Goal: Task Accomplishment & Management: Manage account settings

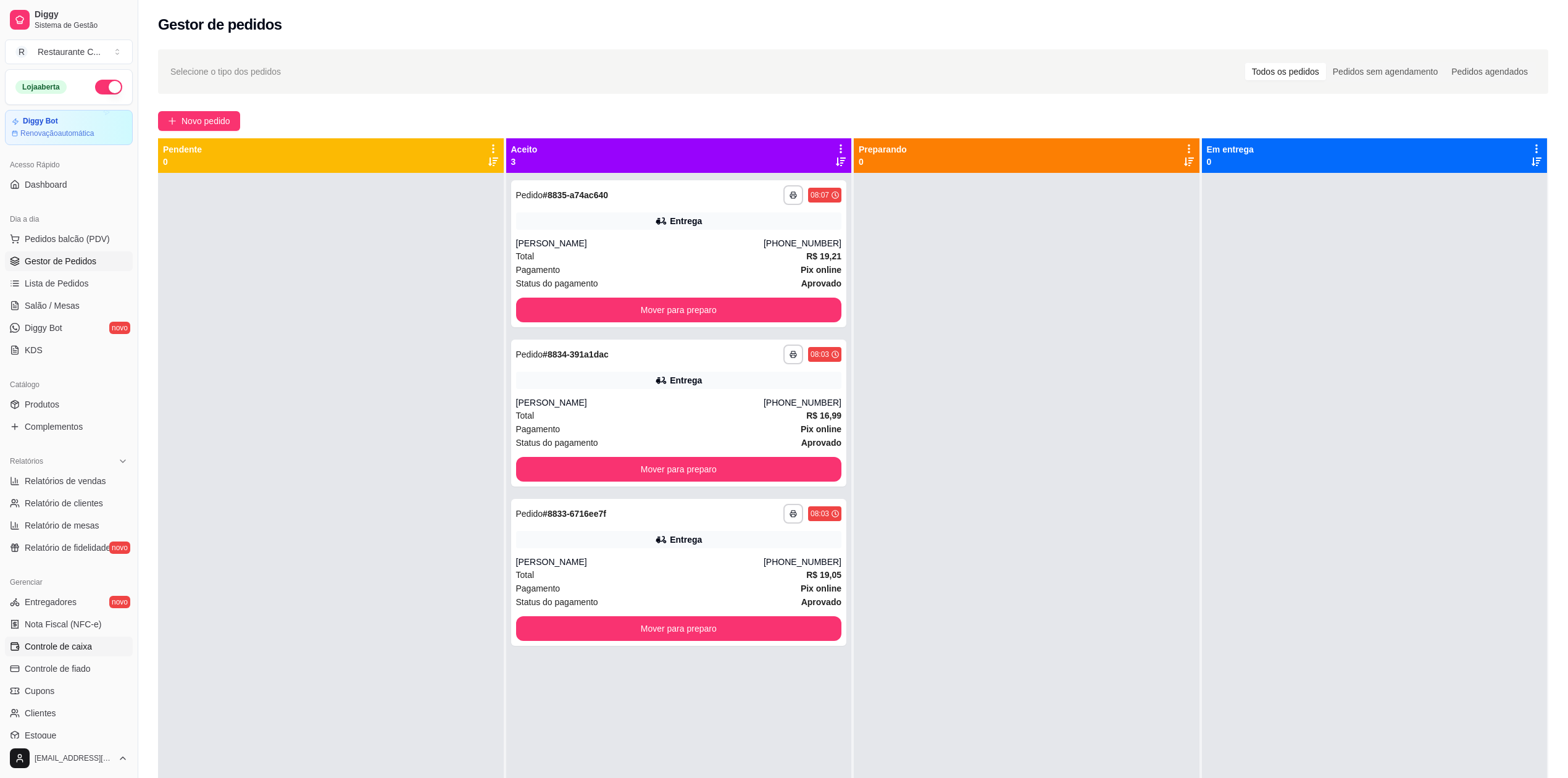
click at [80, 650] on span "Controle de caixa" at bounding box center [58, 646] width 68 height 12
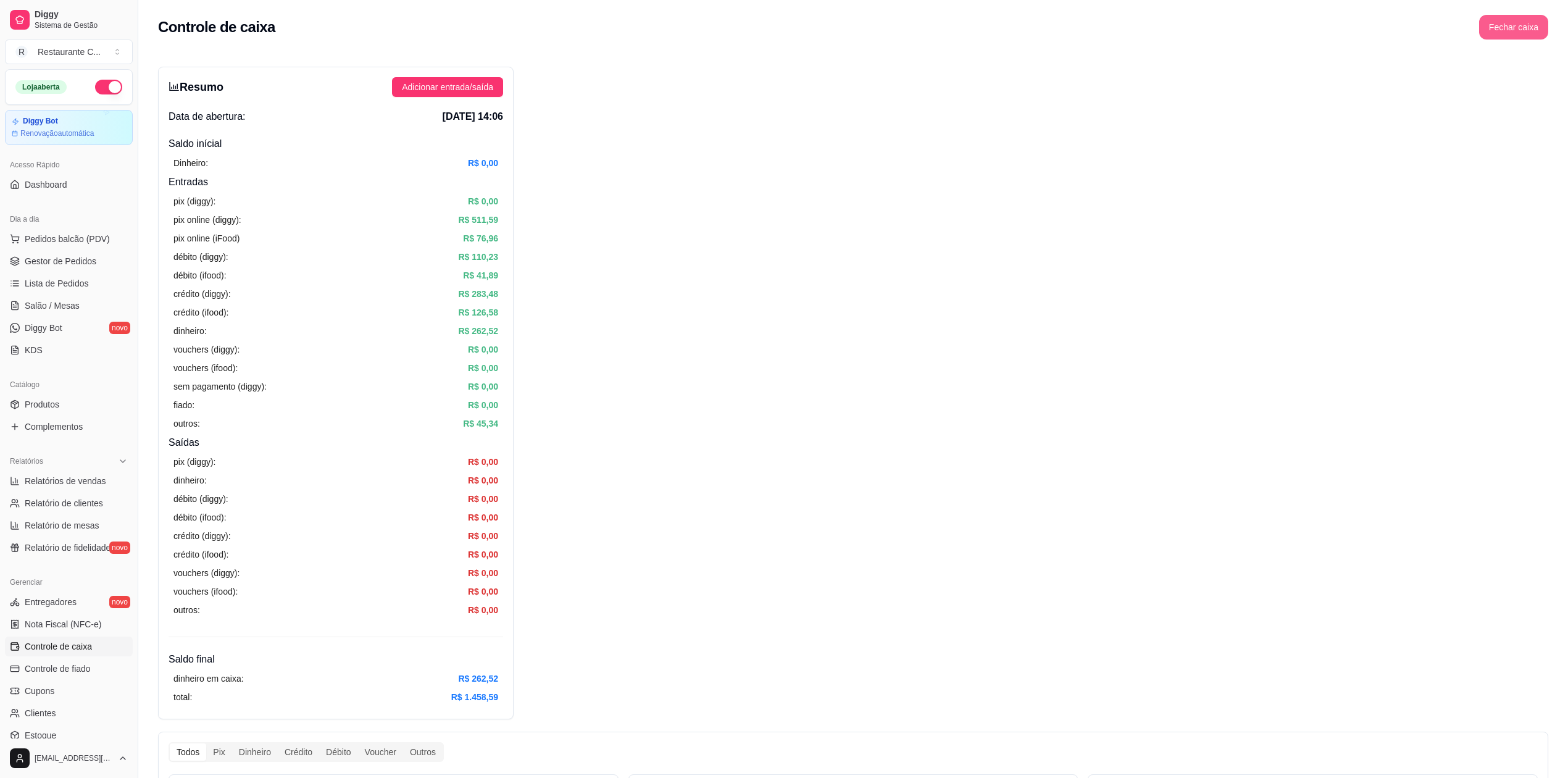
click at [1517, 33] on button "Fechar caixa" at bounding box center [1513, 27] width 69 height 25
click at [1549, 103] on span "Sim" at bounding box center [1547, 110] width 15 height 14
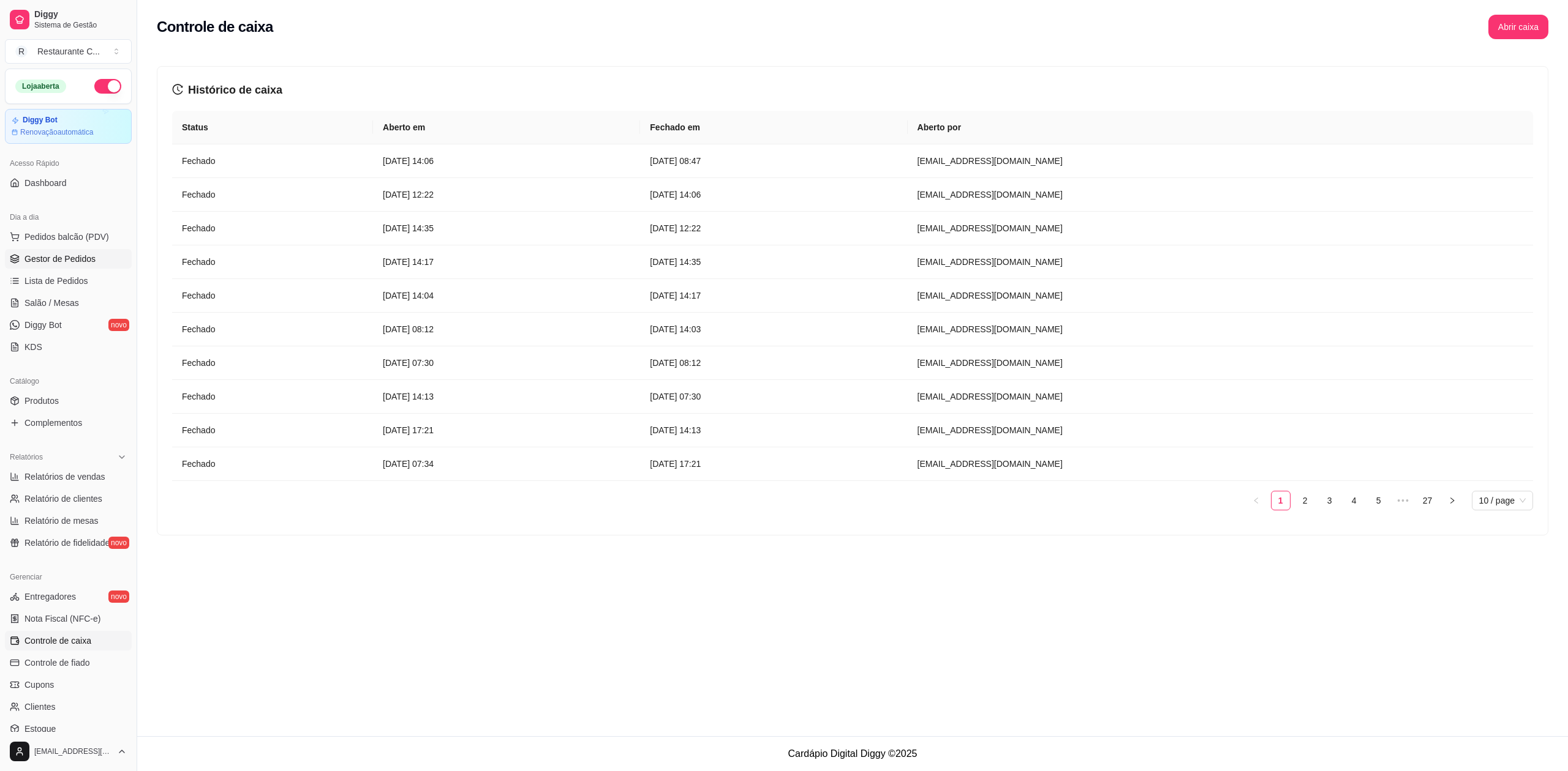
click at [72, 259] on span "Gestor de Pedidos" at bounding box center [60, 258] width 71 height 12
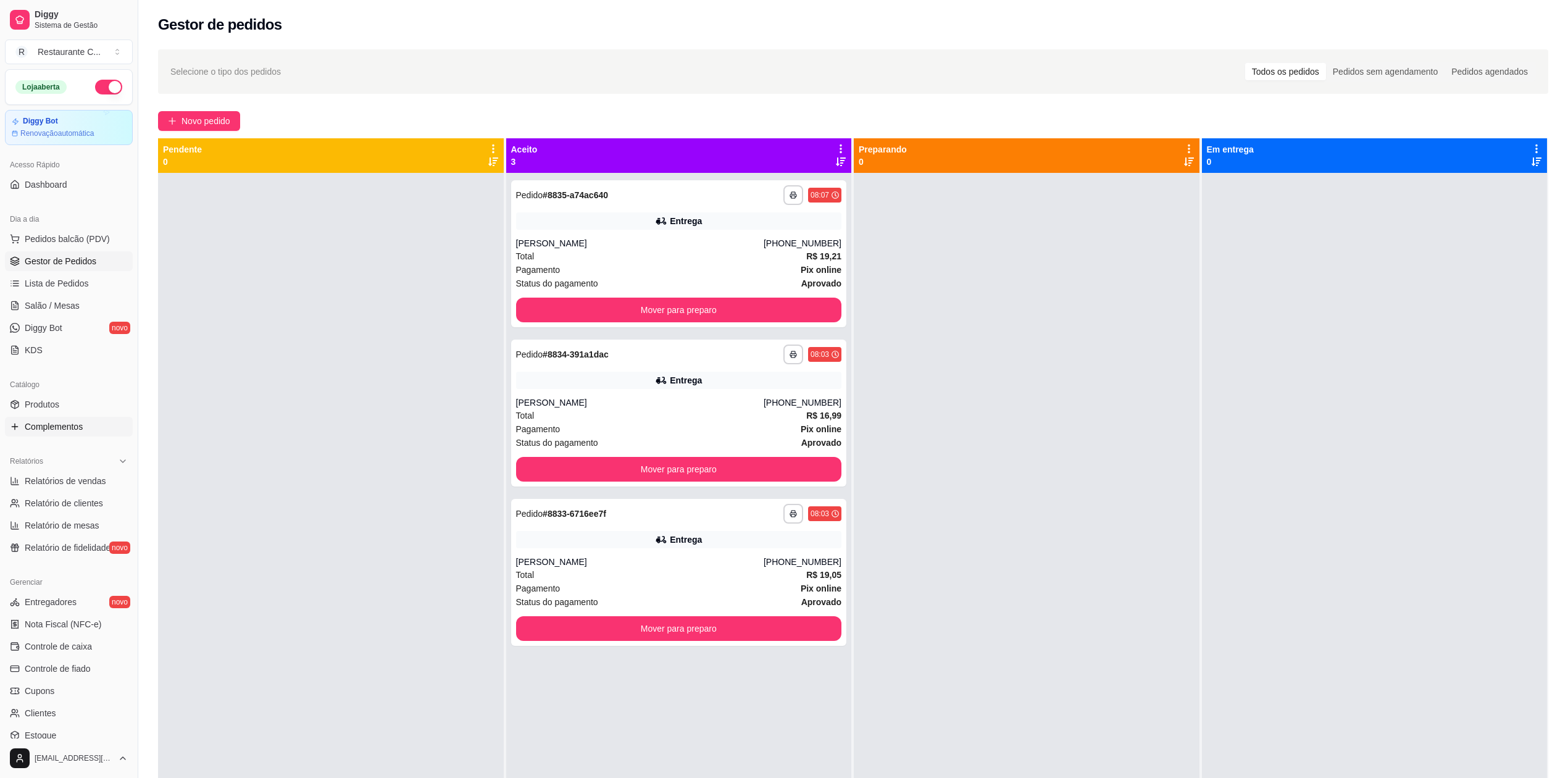
click at [61, 423] on span "Complementos" at bounding box center [54, 427] width 58 height 12
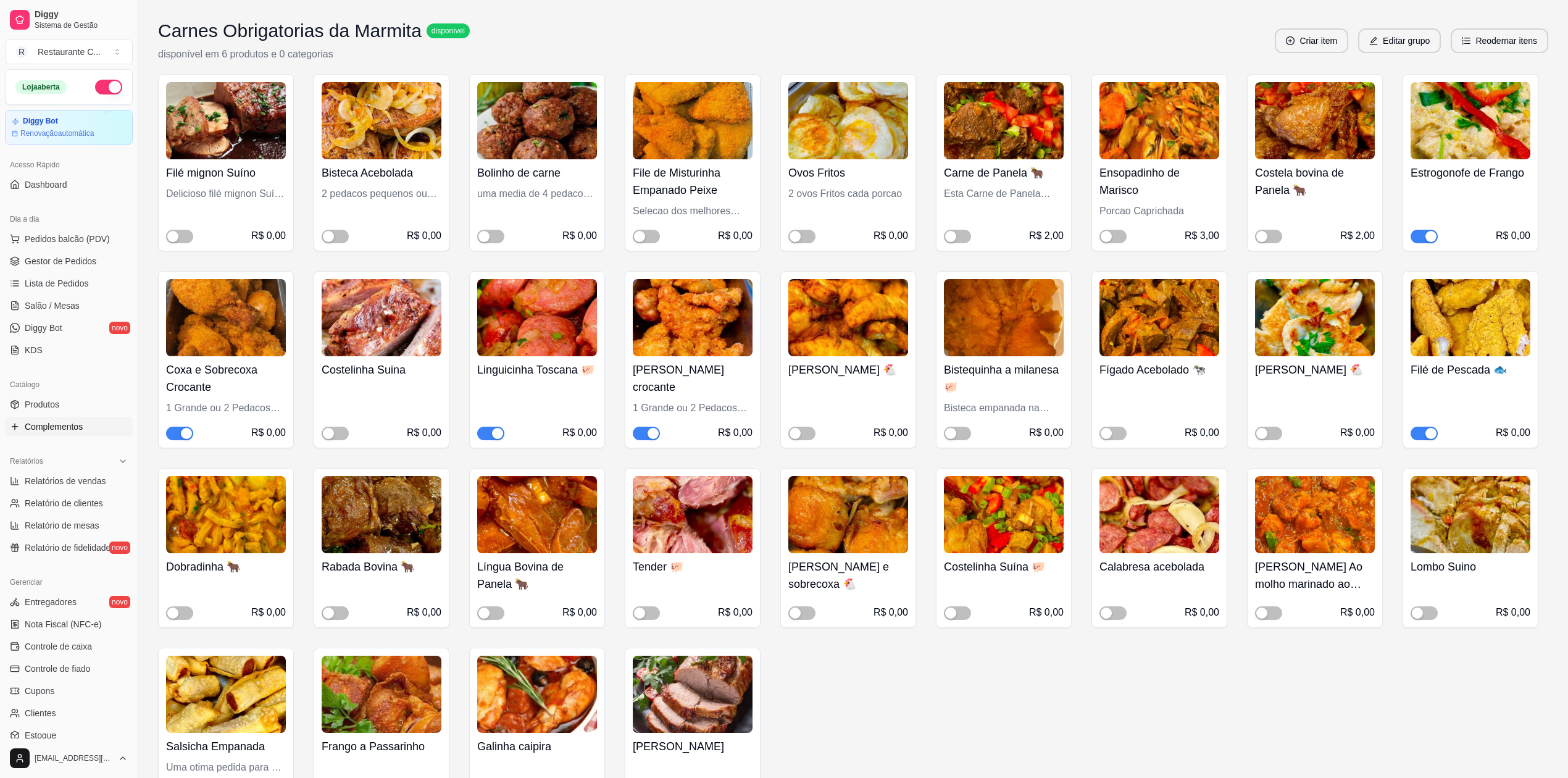
scroll to position [164, 0]
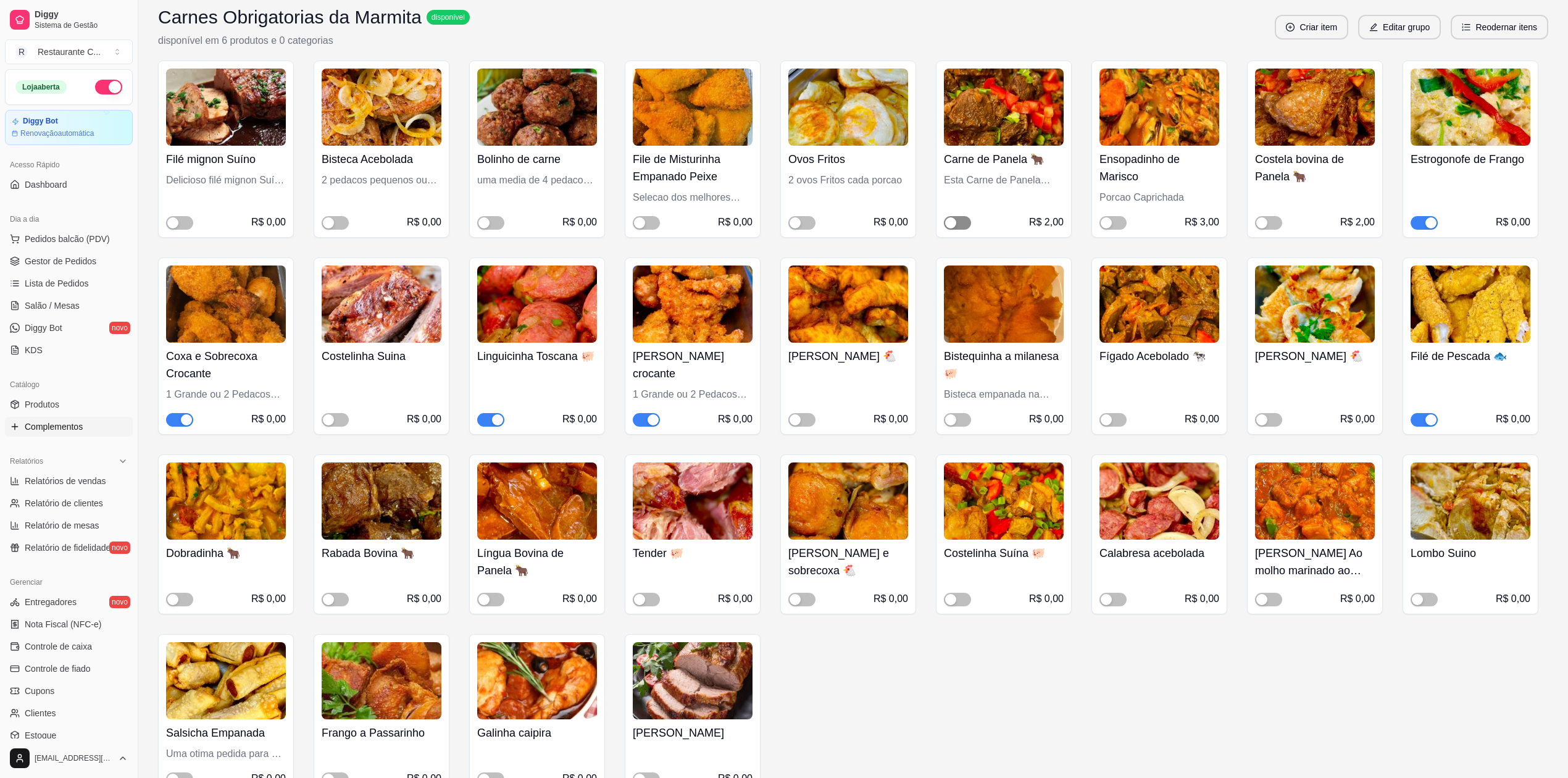
click at [958, 221] on button "button" at bounding box center [958, 223] width 27 height 14
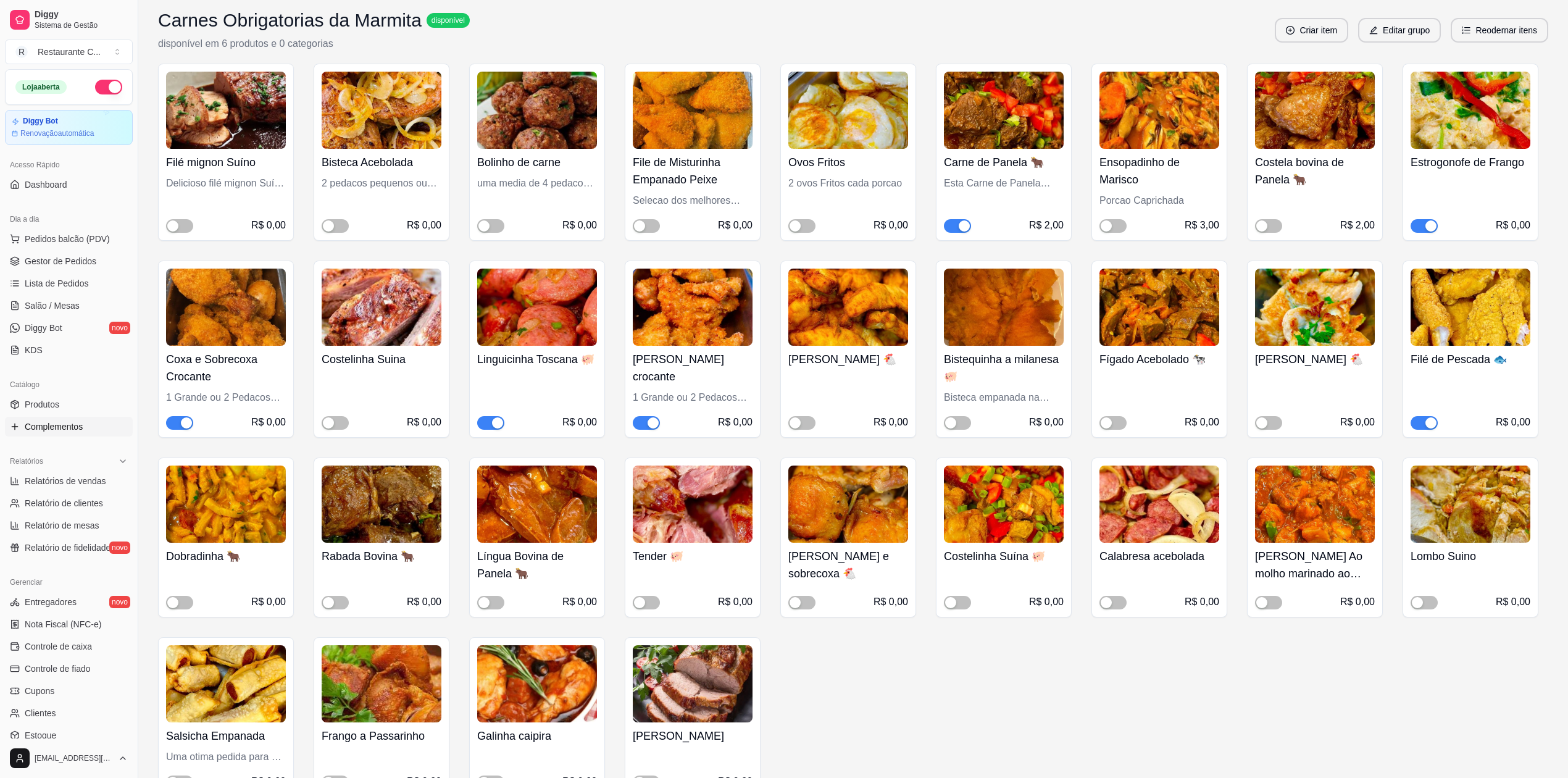
scroll to position [82, 0]
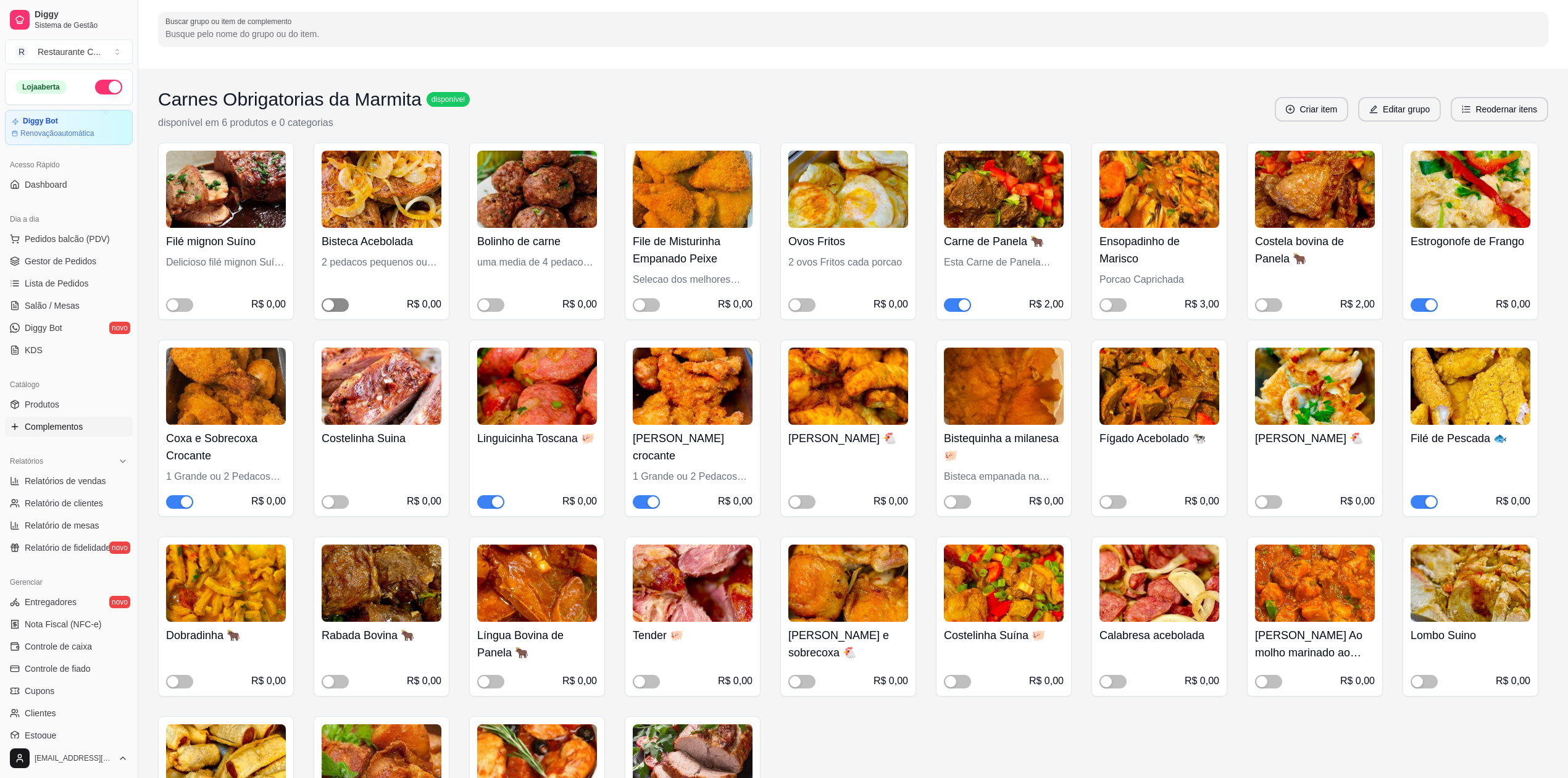
click at [341, 304] on span "button" at bounding box center [335, 305] width 27 height 14
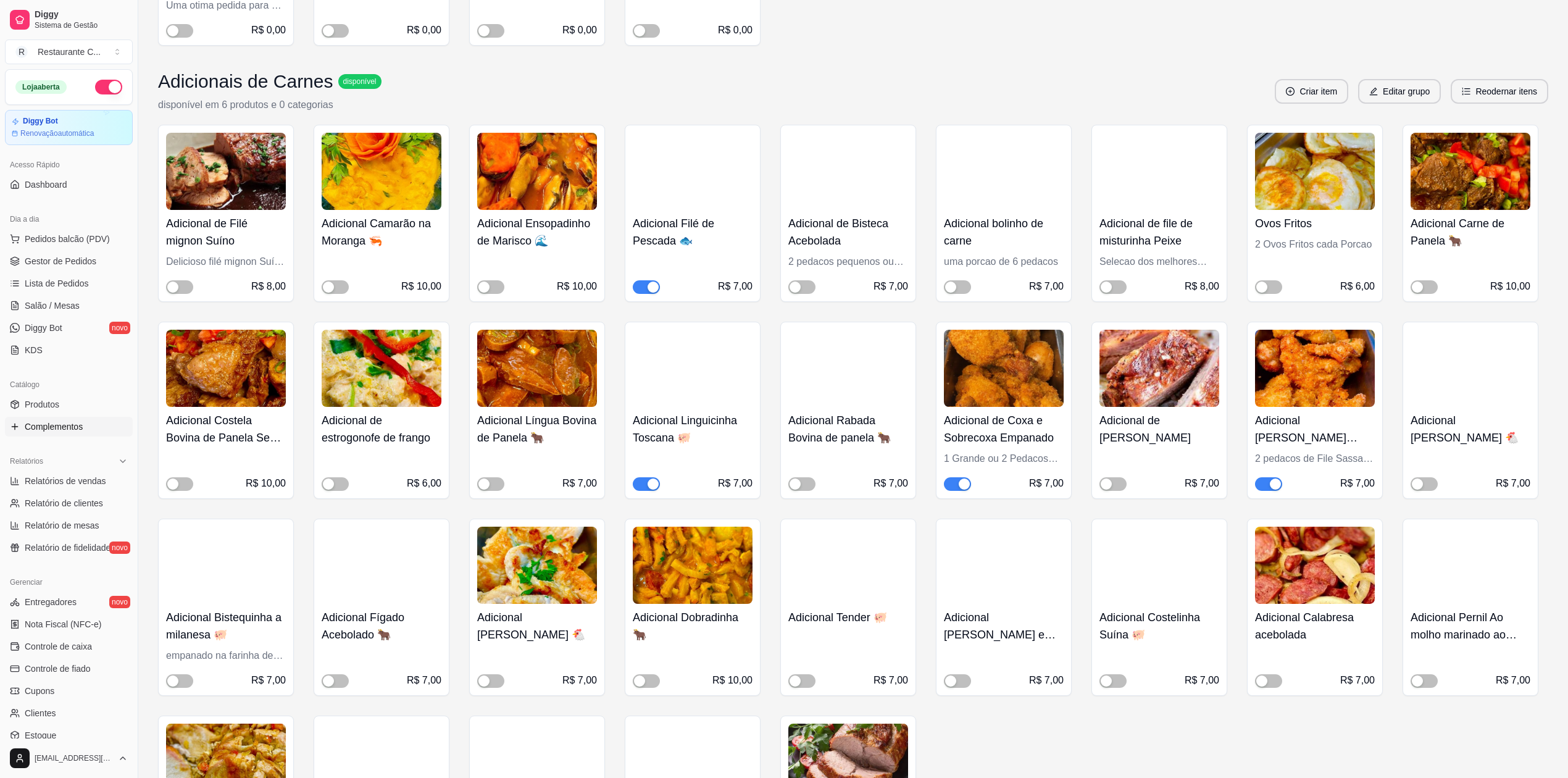
scroll to position [905, 0]
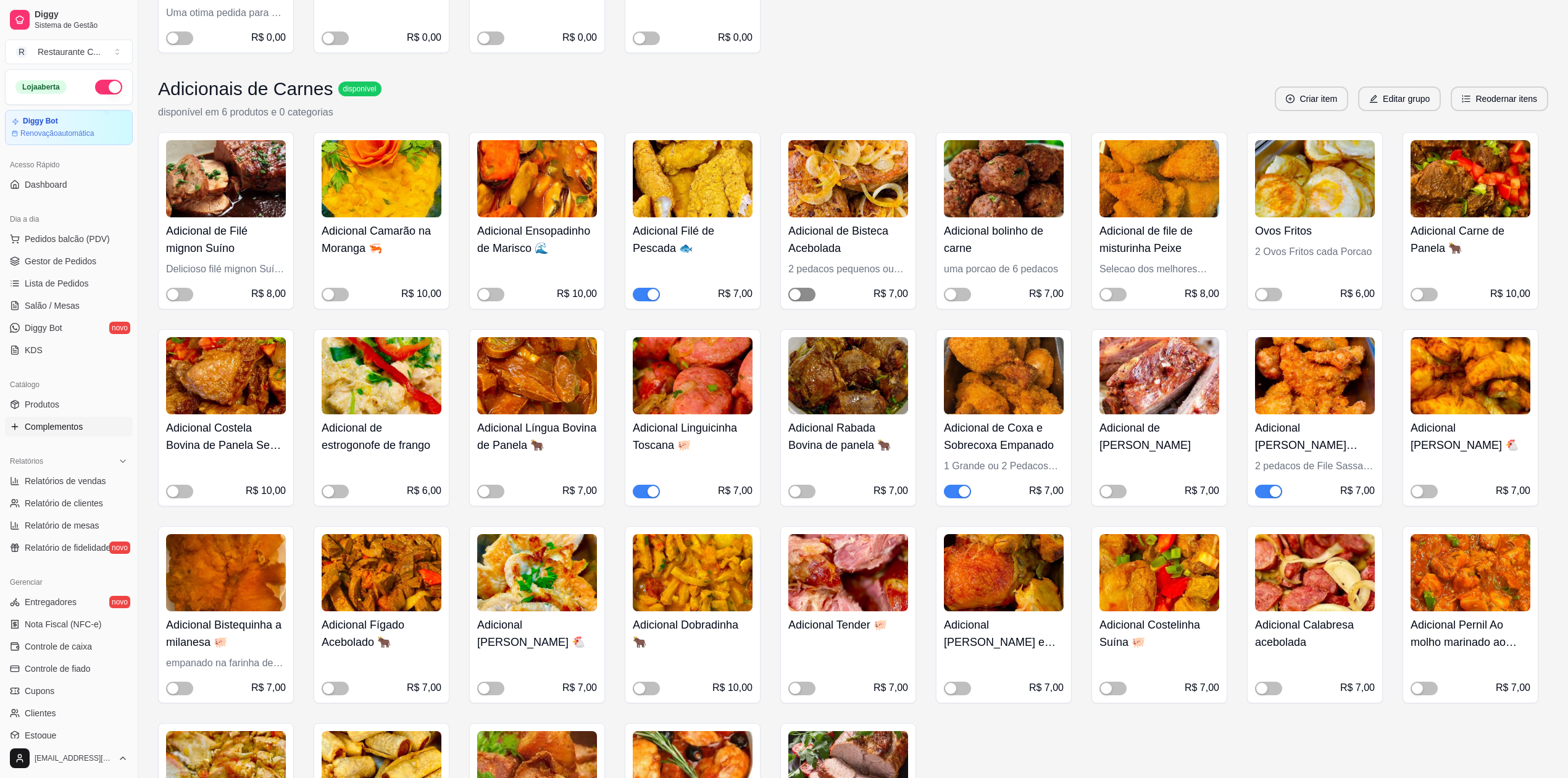
click at [800, 294] on div "button" at bounding box center [795, 294] width 11 height 11
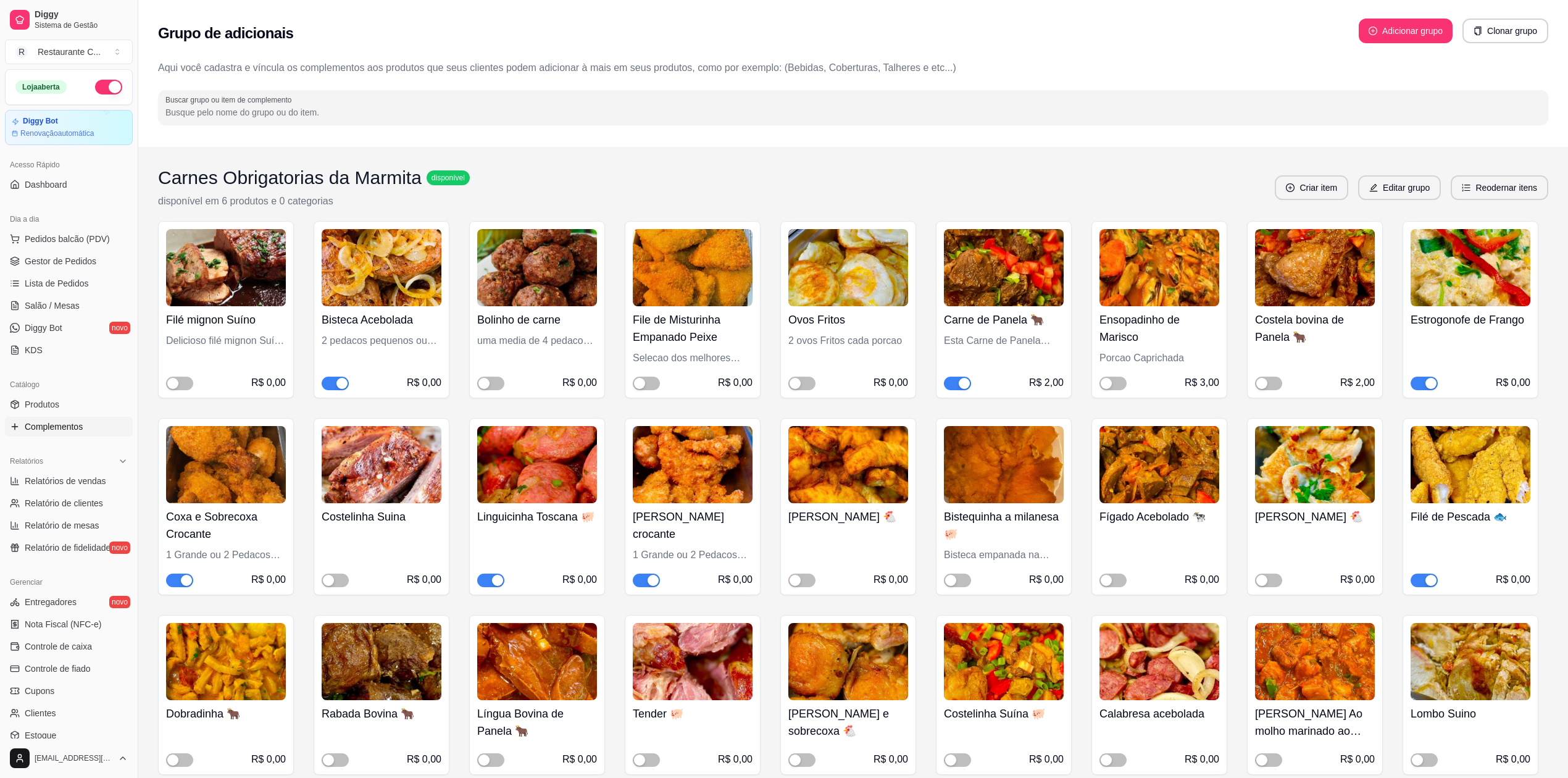
scroll to position [0, 0]
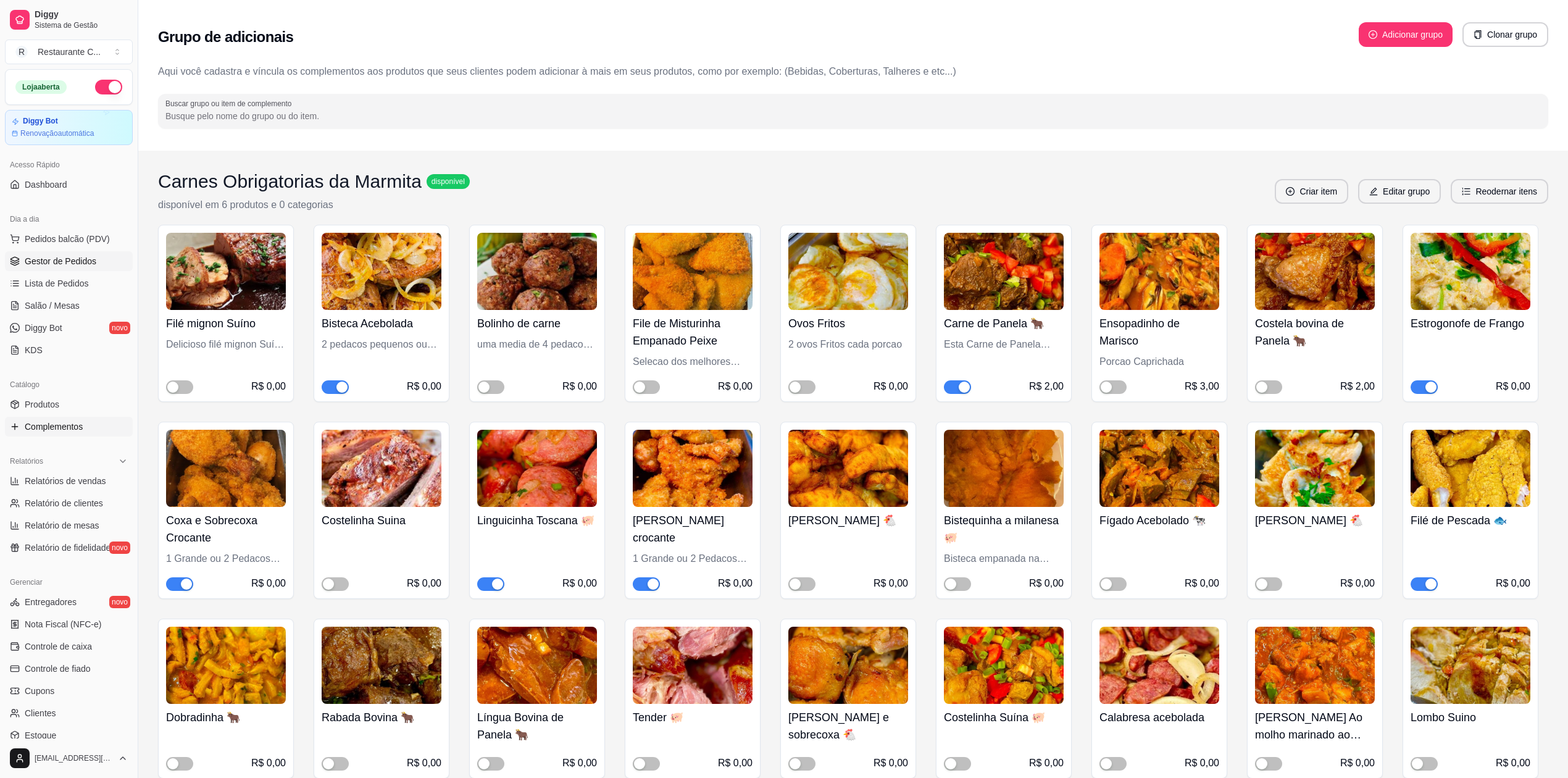
click at [52, 259] on span "Gestor de Pedidos" at bounding box center [61, 261] width 72 height 12
